Goal: Task Accomplishment & Management: Complete application form

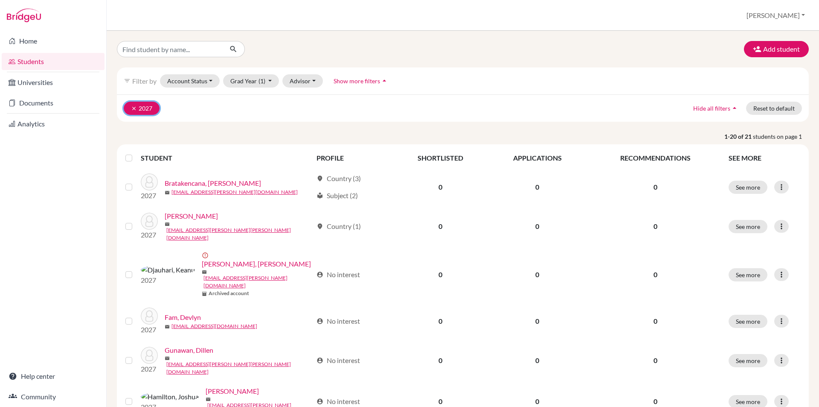
click at [134, 107] on icon "clear" at bounding box center [134, 108] width 6 height 6
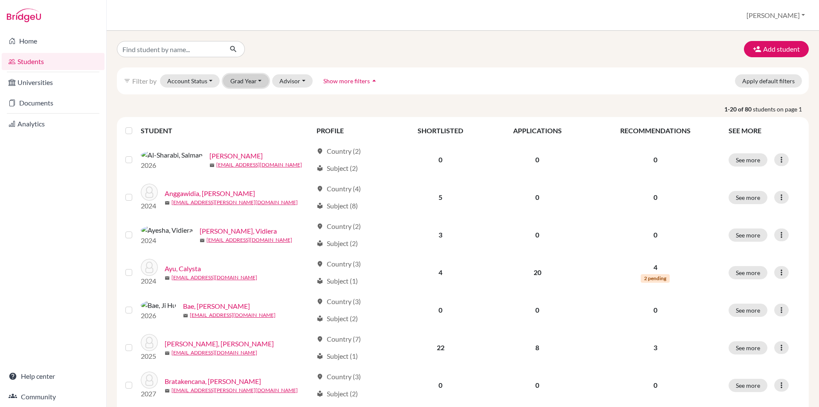
click at [259, 80] on button "Grad Year" at bounding box center [246, 80] width 46 height 13
click at [794, 15] on button "[PERSON_NAME]" at bounding box center [776, 15] width 66 height 16
click at [777, 50] on link "School Settings" at bounding box center [742, 49] width 67 height 14
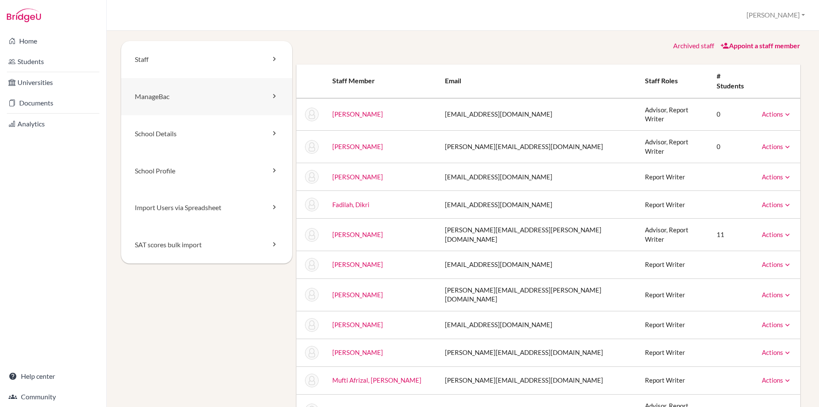
click at [270, 96] on icon at bounding box center [274, 96] width 9 height 9
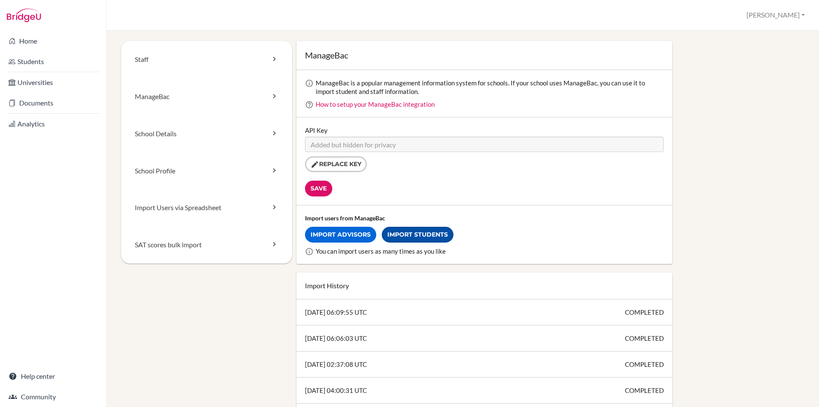
click at [425, 236] on link "Import Students" at bounding box center [418, 235] width 72 height 16
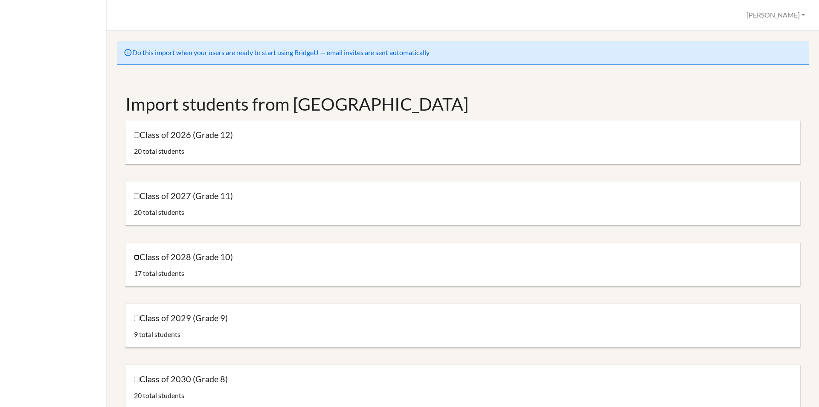
click at [138, 259] on input "Class of 2028 (Grade 10)" at bounding box center [137, 257] width 6 height 6
checkbox input "true"
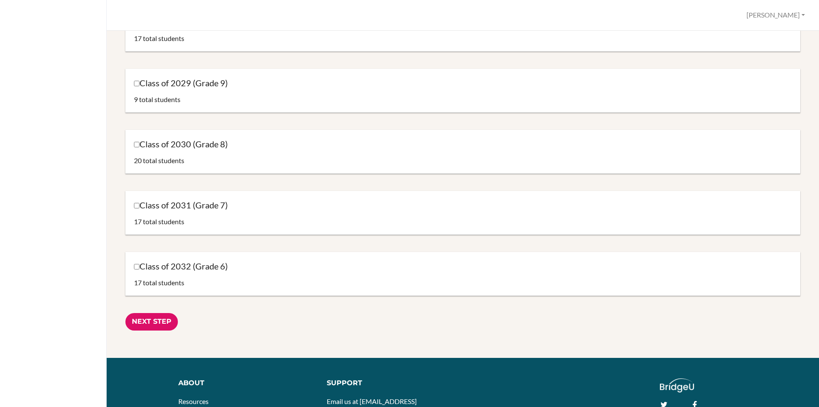
scroll to position [325, 0]
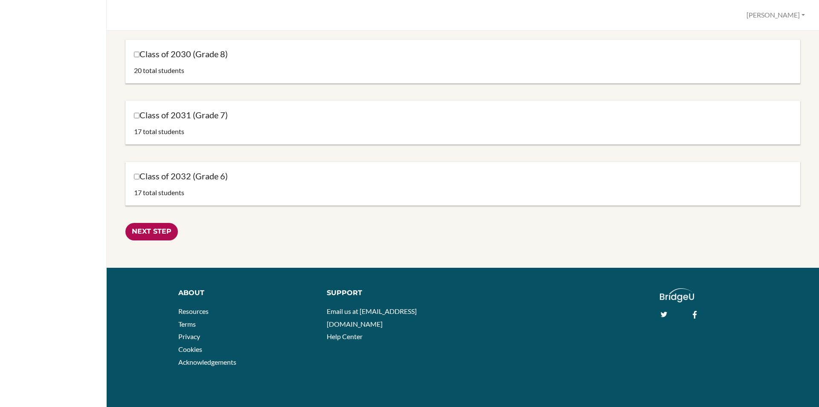
click at [160, 234] on input "Next Step" at bounding box center [151, 231] width 52 height 17
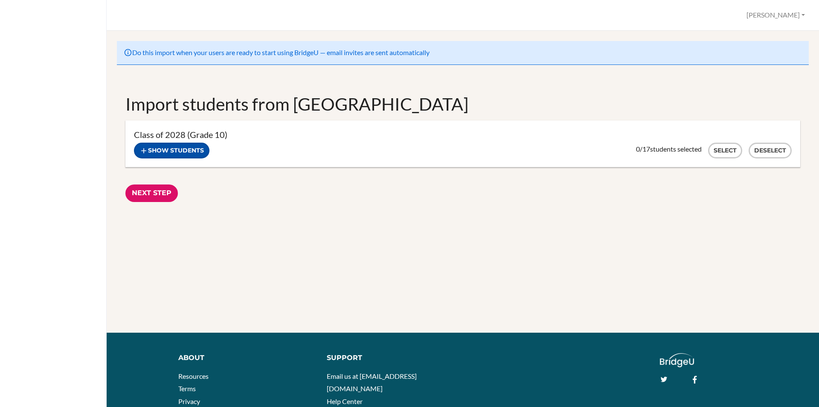
click at [160, 156] on button "Show students" at bounding box center [172, 151] width 76 height 16
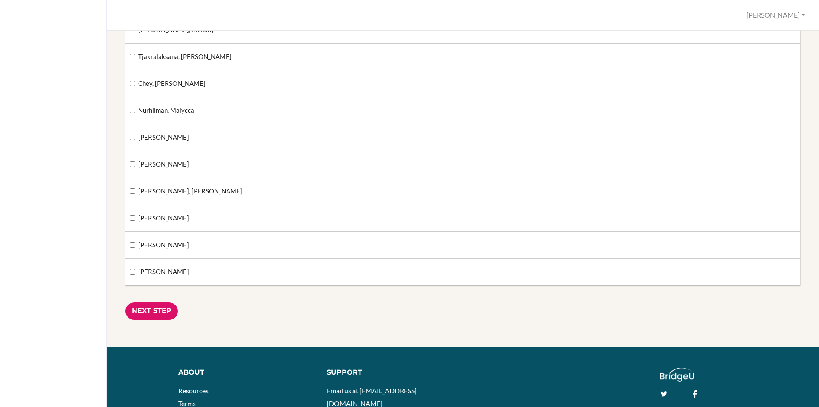
scroll to position [341, 0]
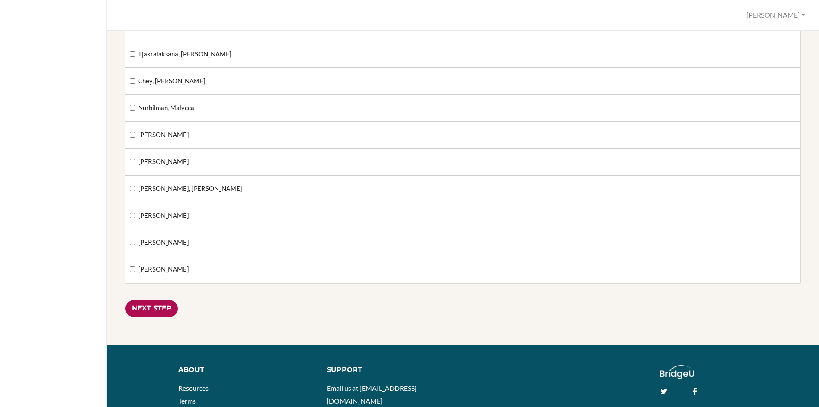
click at [161, 308] on input "Next Step" at bounding box center [151, 308] width 52 height 17
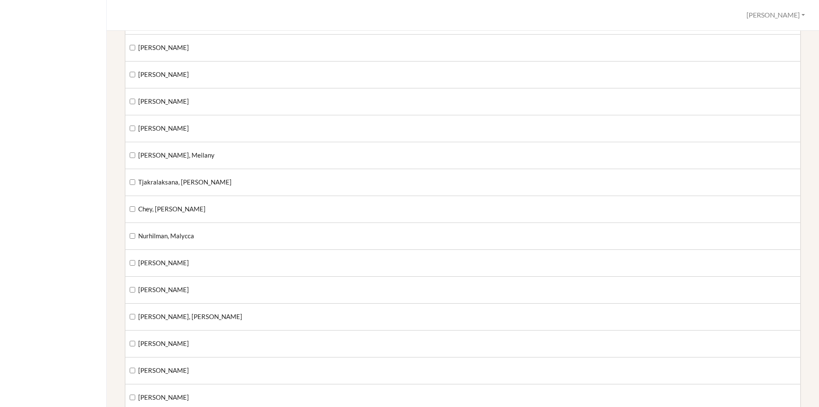
scroll to position [43, 0]
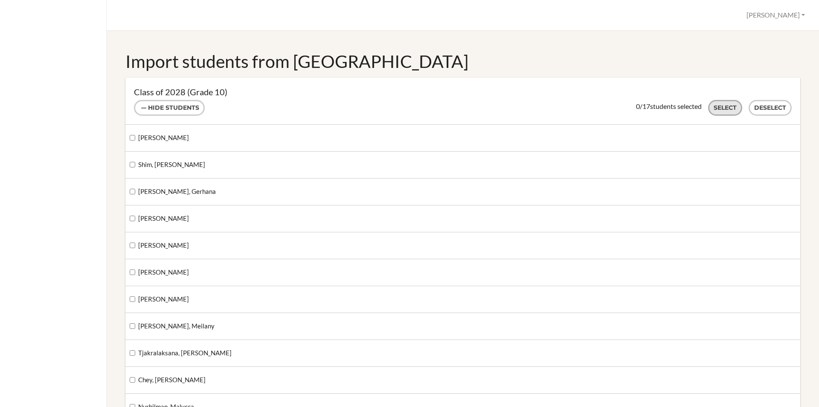
click at [720, 108] on button "Select" at bounding box center [725, 108] width 34 height 16
checkbox input "true"
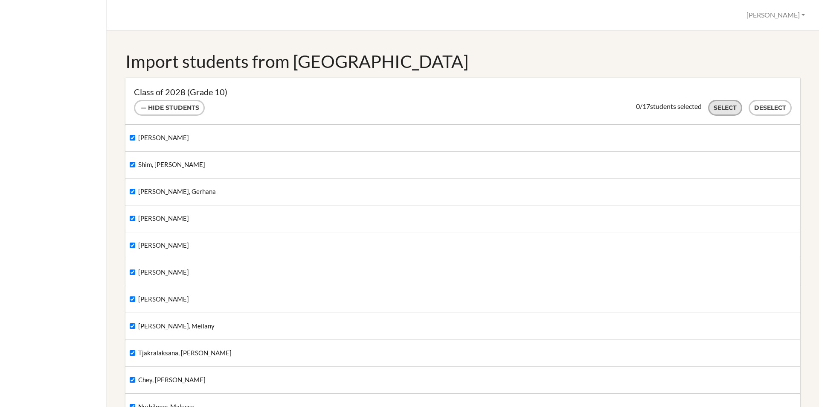
checkbox input "true"
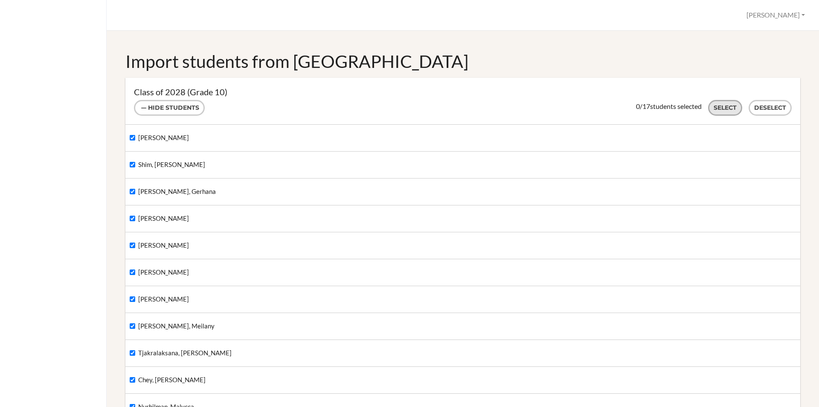
checkbox input "true"
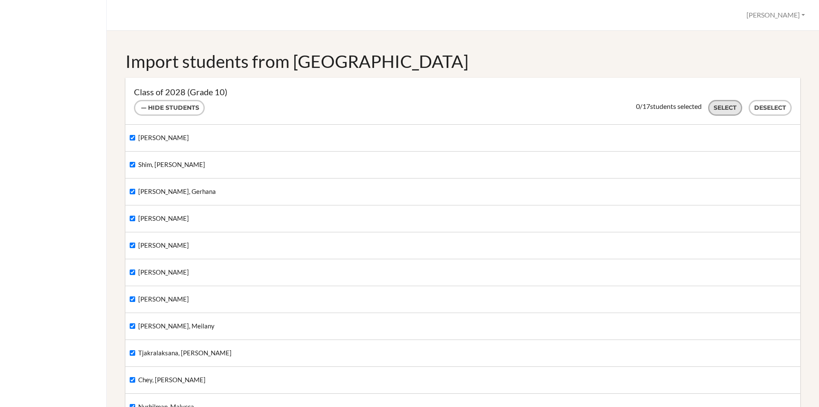
checkbox input "true"
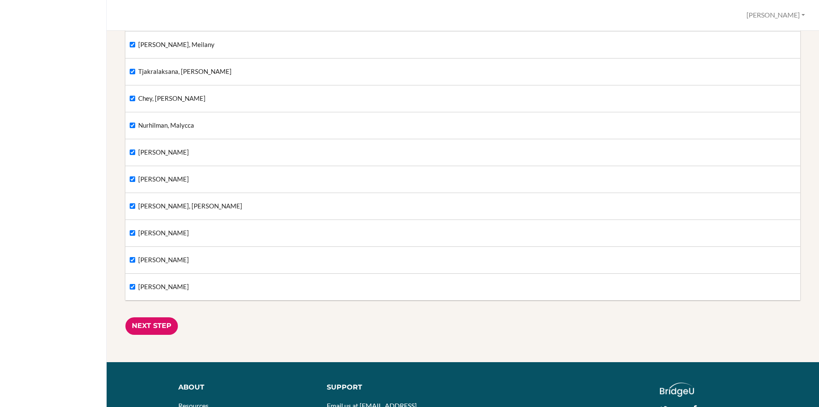
scroll to position [341, 0]
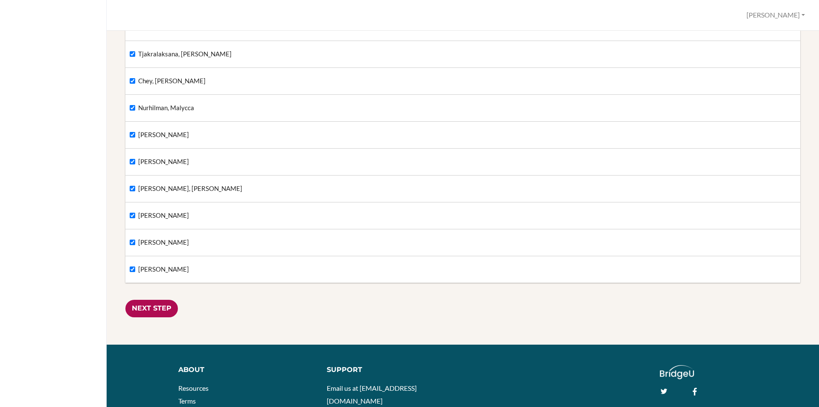
click at [166, 304] on input "Next Step" at bounding box center [151, 308] width 52 height 17
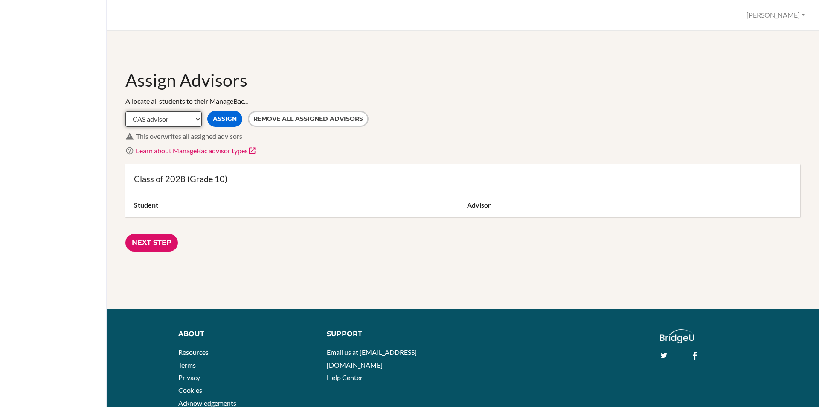
click at [200, 122] on select "CAS advisor EE advisor Homeroom advisor TOK advisor" at bounding box center [163, 118] width 76 height 15
click at [324, 120] on button "Remove all assigned advisors" at bounding box center [308, 119] width 121 height 16
click at [148, 243] on input "Next Step" at bounding box center [151, 242] width 52 height 17
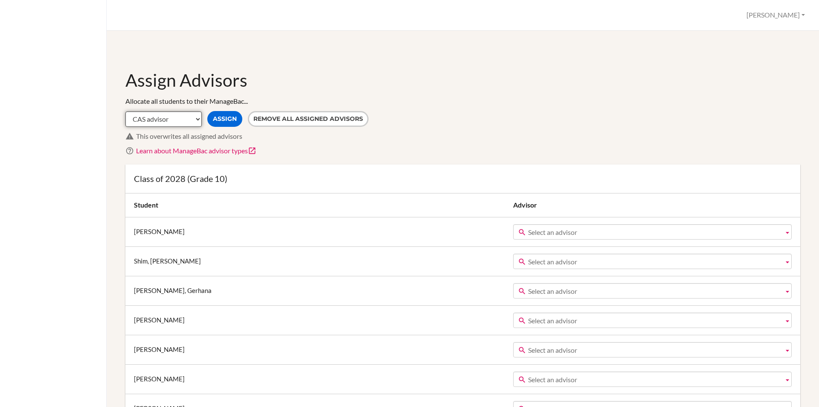
click at [198, 118] on select "CAS advisor EE advisor Homeroom advisor TOK advisor" at bounding box center [163, 118] width 76 height 15
click at [491, 109] on div "Allocate all students to their ManageBac... CAS advisor EE advisor Homeroom adv…" at bounding box center [462, 125] width 675 height 59
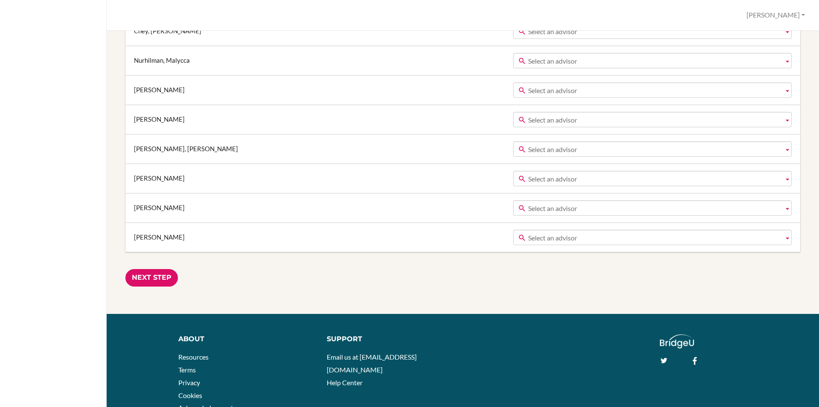
scroll to position [469, 0]
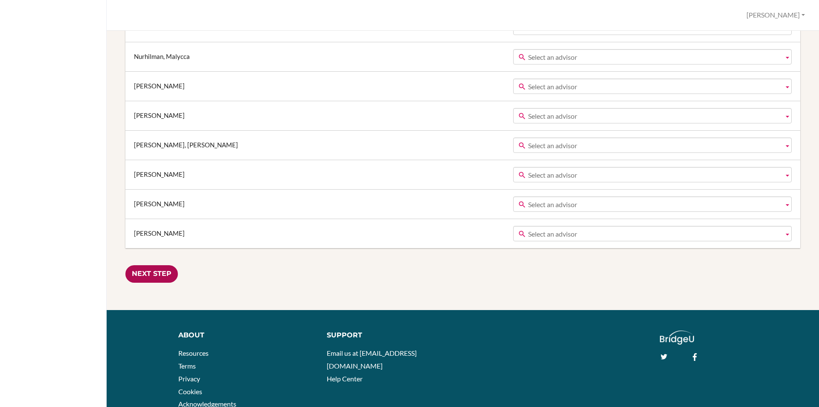
click at [160, 274] on input "Next Step" at bounding box center [151, 273] width 52 height 17
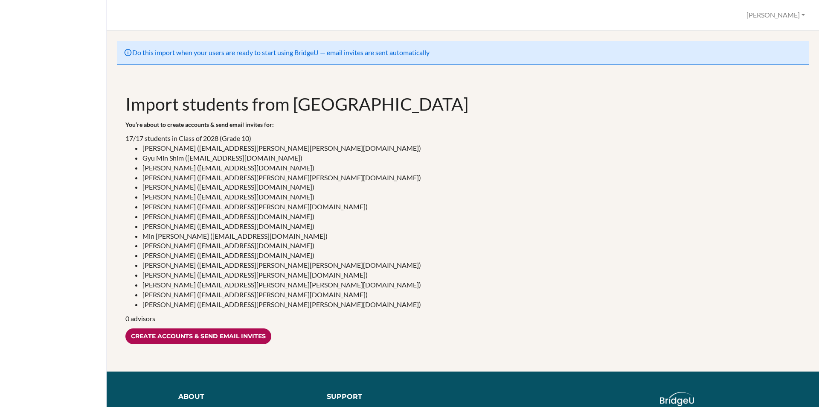
click at [164, 338] on input "Create accounts & send email invites" at bounding box center [198, 336] width 146 height 16
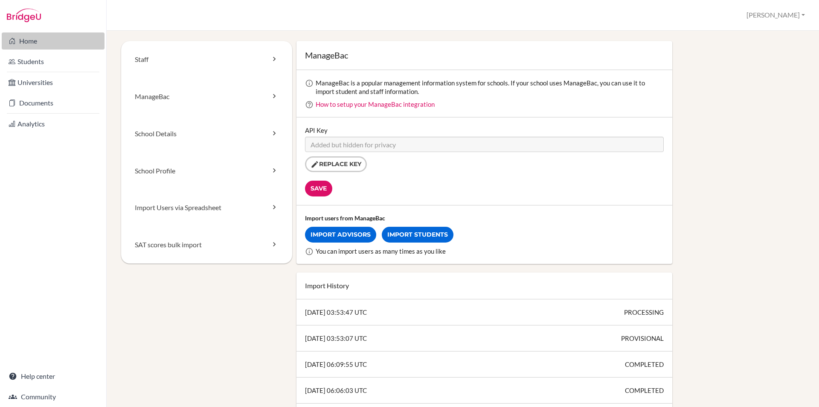
click at [30, 43] on link "Home" at bounding box center [53, 40] width 103 height 17
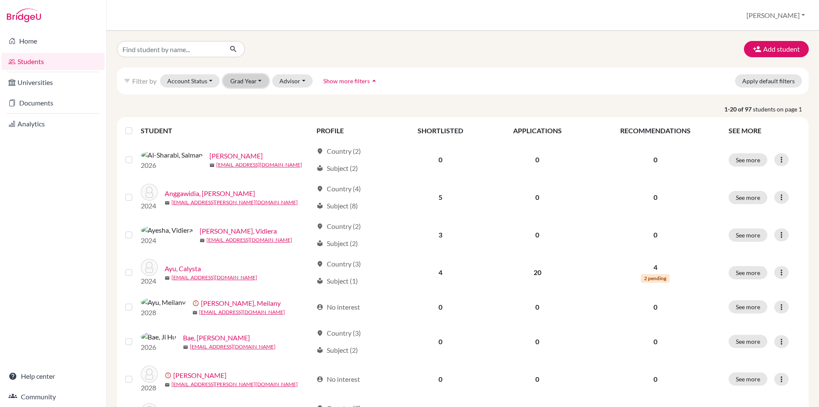
click at [245, 83] on button "Grad Year" at bounding box center [246, 80] width 46 height 13
click at [240, 100] on span "2028" at bounding box center [241, 99] width 15 height 10
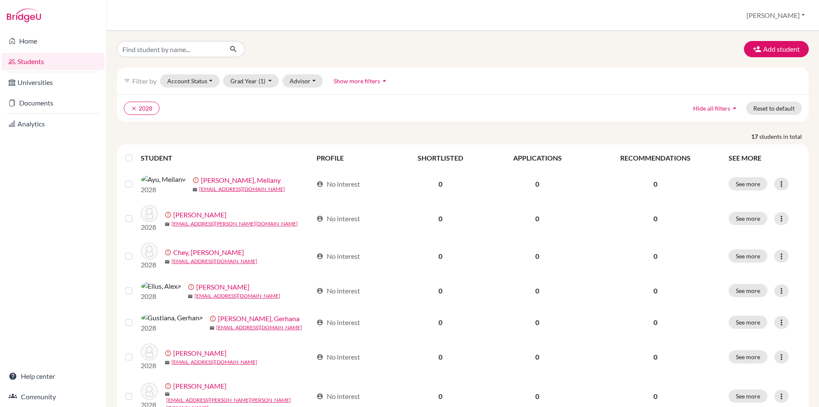
click at [136, 153] on label at bounding box center [136, 153] width 0 height 0
click at [0, 0] on input "checkbox" at bounding box center [0, 0] width 0 height 0
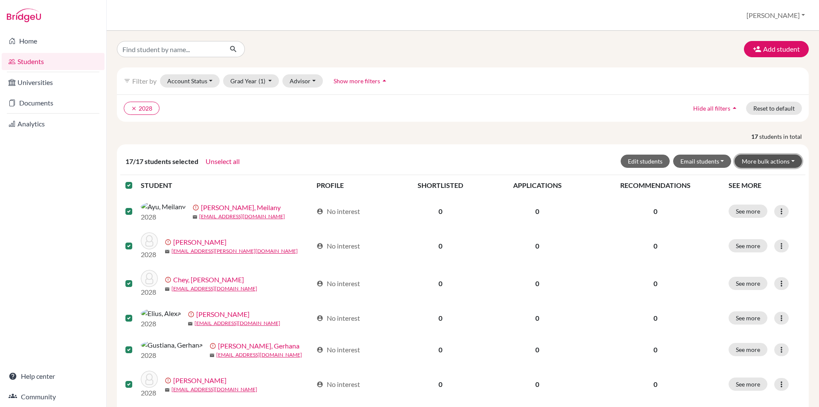
click at [789, 162] on button "More bulk actions" at bounding box center [768, 160] width 67 height 13
click at [136, 180] on label at bounding box center [136, 180] width 0 height 0
click at [0, 0] on input "checkbox" at bounding box center [0, 0] width 0 height 0
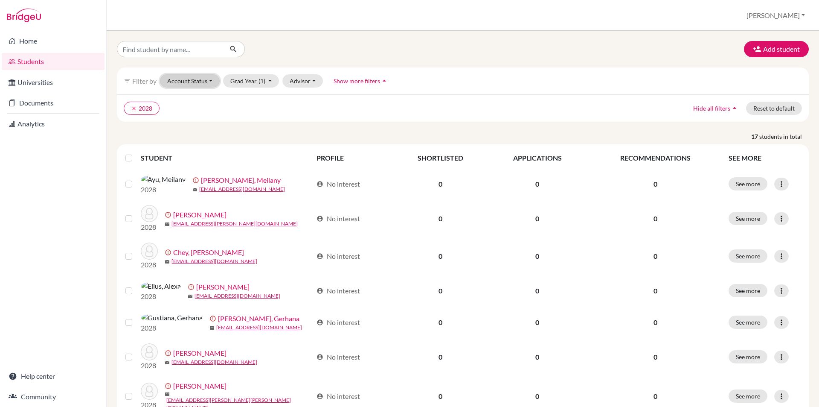
click at [211, 80] on button "Account Status" at bounding box center [190, 80] width 60 height 13
click at [198, 137] on span "Registered" at bounding box center [187, 133] width 32 height 10
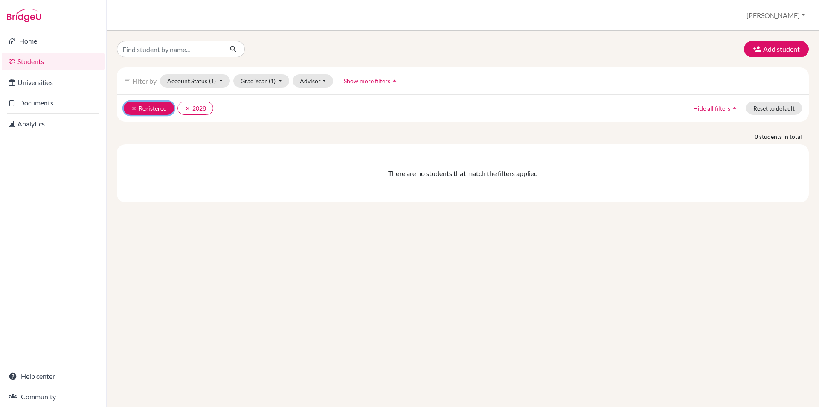
click at [135, 107] on icon "clear" at bounding box center [134, 108] width 6 height 6
